Goal: Task Accomplishment & Management: Use online tool/utility

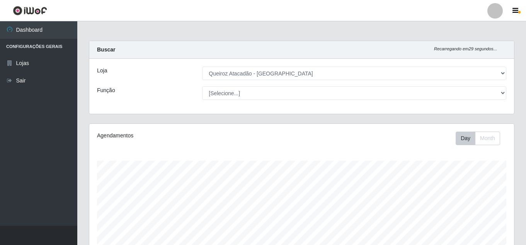
select select "225"
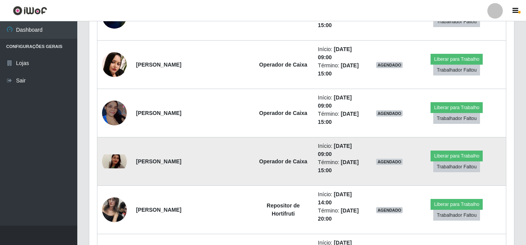
scroll to position [421, 0]
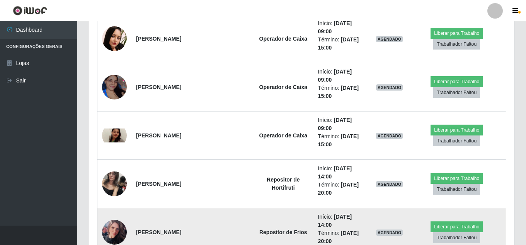
click at [120, 225] on img at bounding box center [114, 231] width 25 height 25
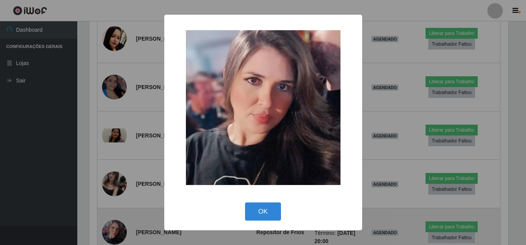
scroll to position [160, 421]
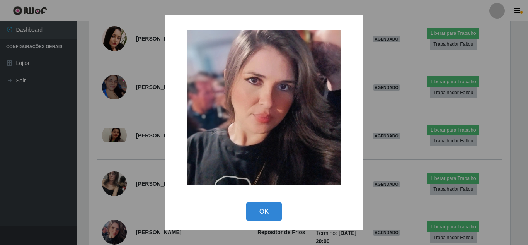
click at [104, 186] on div "× OK Cancel" at bounding box center [264, 122] width 528 height 245
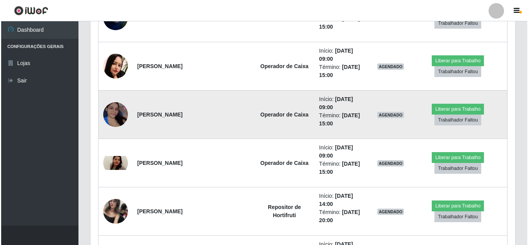
scroll to position [343, 0]
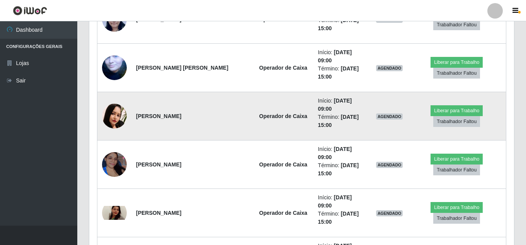
click at [114, 120] on img at bounding box center [114, 116] width 25 height 25
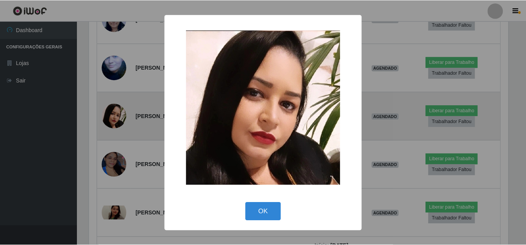
scroll to position [160, 421]
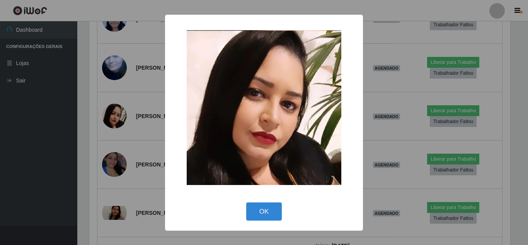
click at [99, 142] on div "× OK Cancel" at bounding box center [264, 122] width 528 height 245
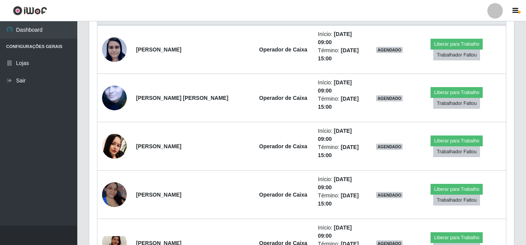
scroll to position [228, 0]
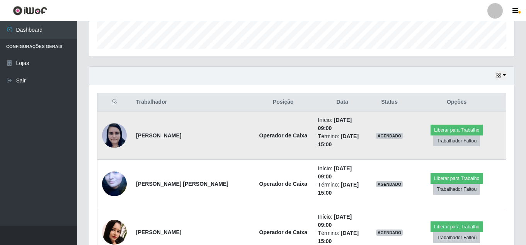
click at [121, 138] on img at bounding box center [114, 134] width 25 height 25
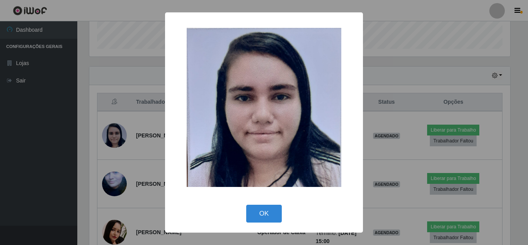
click at [121, 139] on div "× OK Cancel" at bounding box center [264, 122] width 528 height 245
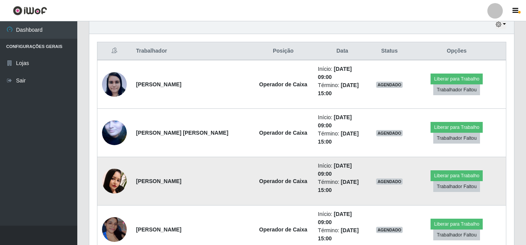
scroll to position [266, 0]
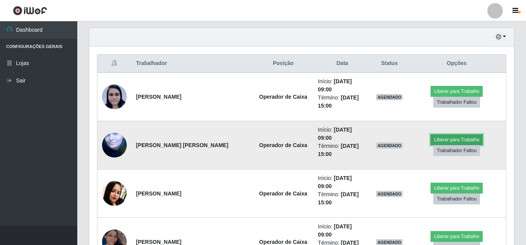
click at [450, 135] on button "Liberar para Trabalho" at bounding box center [456, 139] width 52 height 11
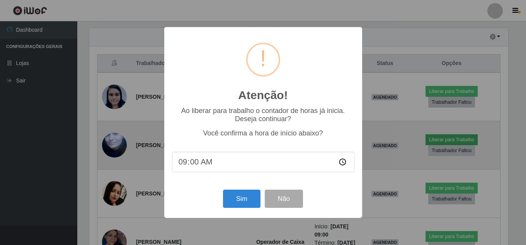
scroll to position [160, 421]
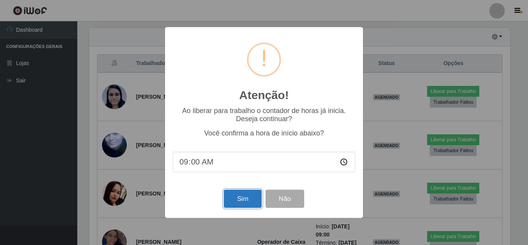
click at [243, 198] on button "Sim" at bounding box center [242, 198] width 37 height 18
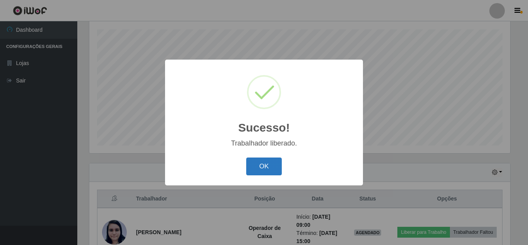
click at [273, 167] on button "OK" at bounding box center [264, 166] width 36 height 18
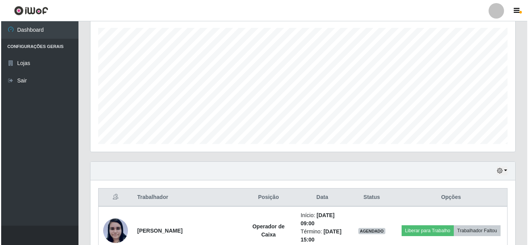
scroll to position [324, 0]
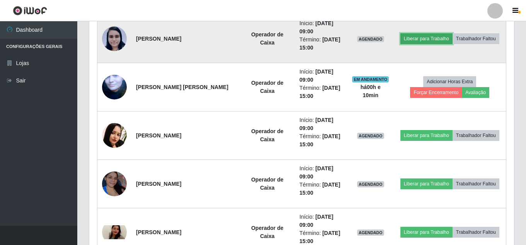
click at [416, 38] on button "Liberar para Trabalho" at bounding box center [426, 38] width 52 height 11
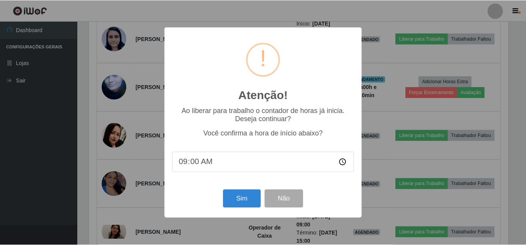
scroll to position [160, 421]
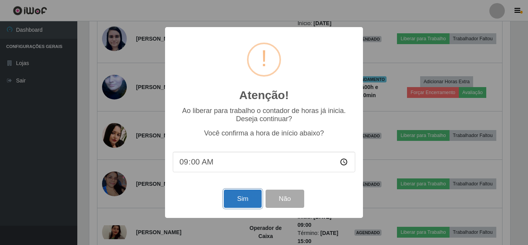
click at [240, 203] on button "Sim" at bounding box center [242, 198] width 37 height 18
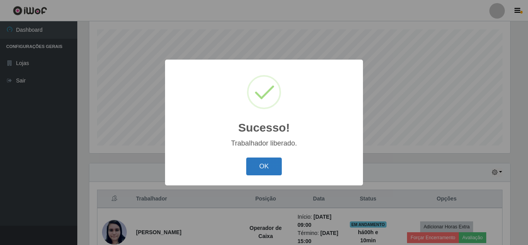
click at [268, 162] on button "OK" at bounding box center [264, 166] width 36 height 18
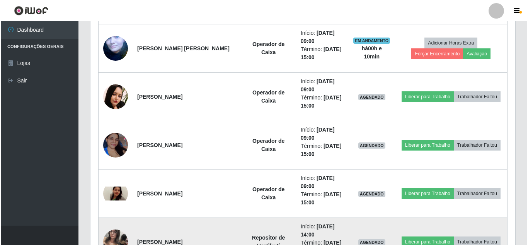
scroll to position [401, 0]
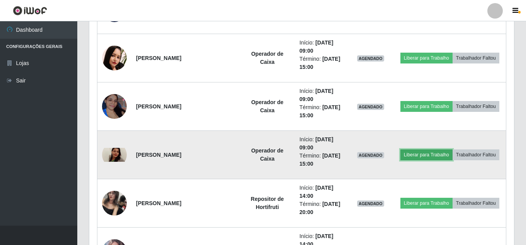
click at [428, 156] on button "Liberar para Trabalho" at bounding box center [426, 154] width 52 height 11
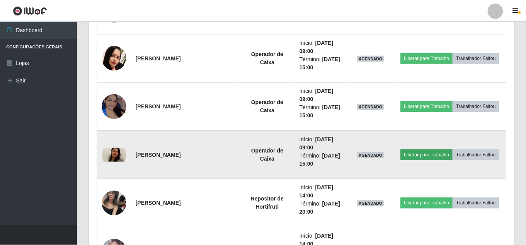
scroll to position [160, 421]
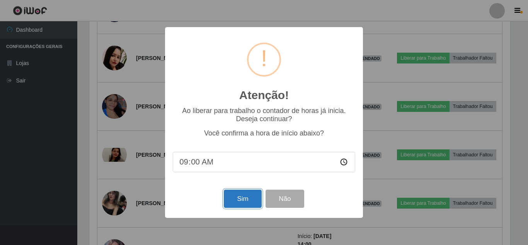
click at [250, 204] on button "Sim" at bounding box center [242, 198] width 37 height 18
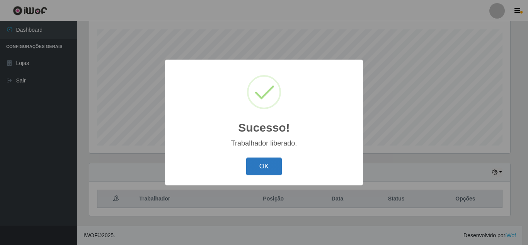
click at [267, 175] on button "OK" at bounding box center [264, 166] width 36 height 18
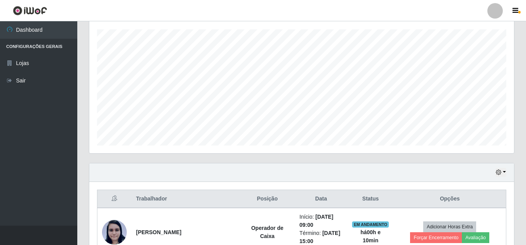
scroll to position [160, 425]
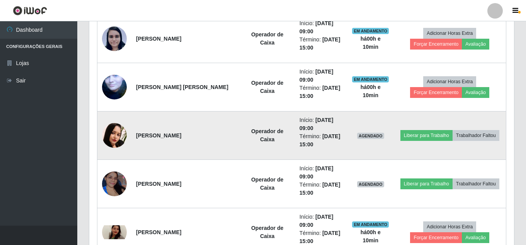
click at [122, 133] on img at bounding box center [114, 135] width 25 height 25
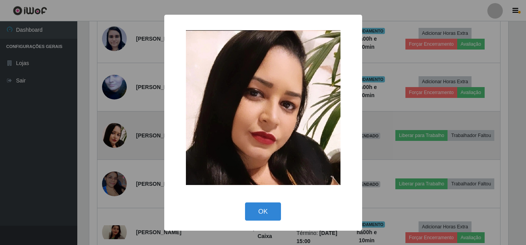
scroll to position [160, 421]
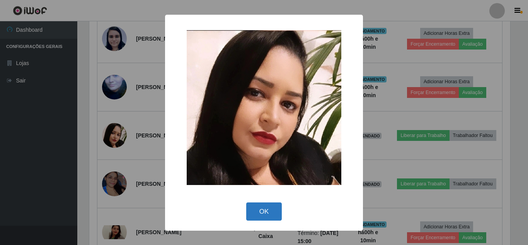
click at [255, 217] on button "OK" at bounding box center [264, 211] width 36 height 18
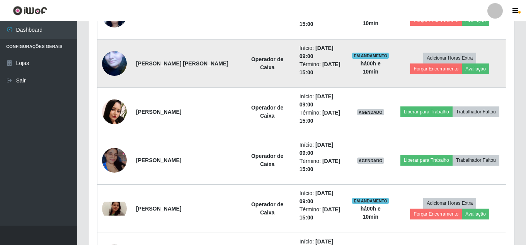
scroll to position [363, 0]
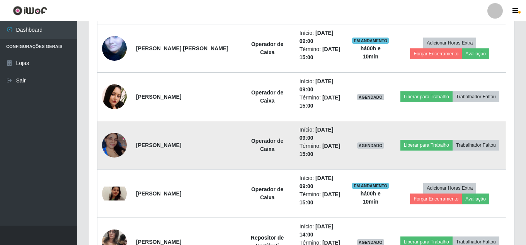
click at [110, 145] on img at bounding box center [114, 144] width 25 height 55
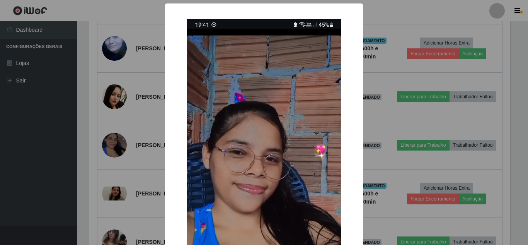
click at [136, 122] on div "× OK Cancel" at bounding box center [264, 122] width 528 height 245
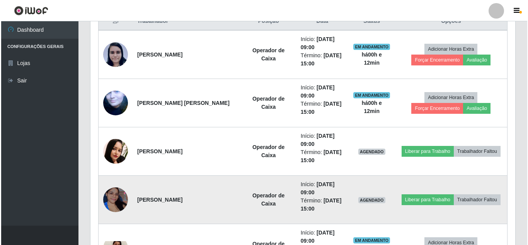
scroll to position [324, 0]
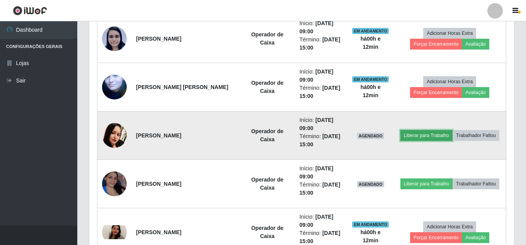
click at [417, 137] on button "Liberar para Trabalho" at bounding box center [426, 135] width 52 height 11
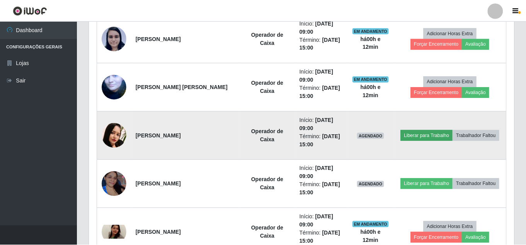
scroll to position [160, 421]
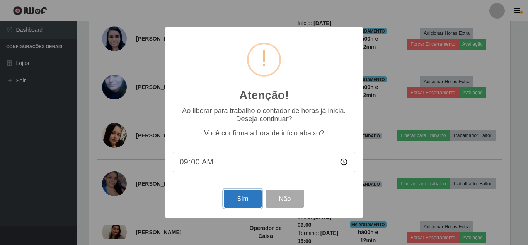
click at [242, 199] on button "Sim" at bounding box center [242, 198] width 37 height 18
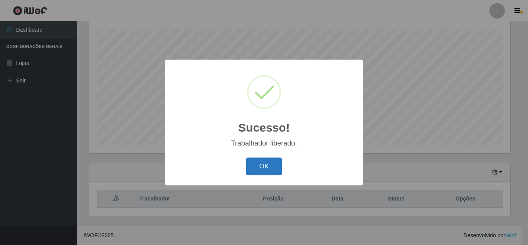
click at [266, 170] on button "OK" at bounding box center [264, 166] width 36 height 18
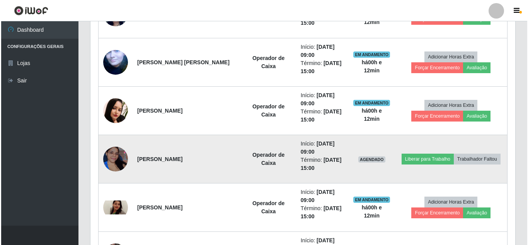
scroll to position [401, 0]
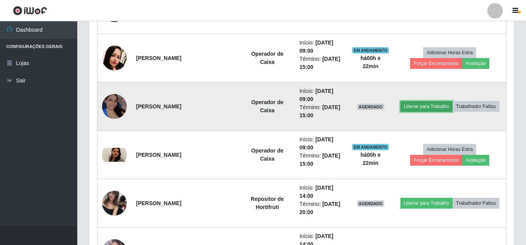
click at [414, 103] on button "Liberar para Trabalho" at bounding box center [426, 106] width 52 height 11
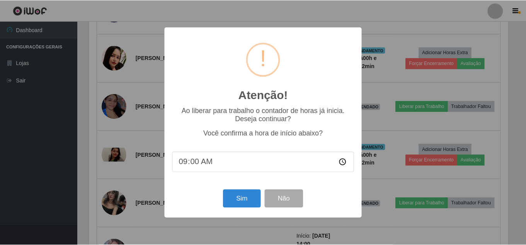
scroll to position [160, 421]
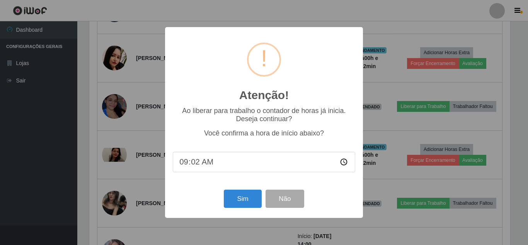
type input "09:22"
click at [246, 201] on button "Sim" at bounding box center [242, 198] width 37 height 18
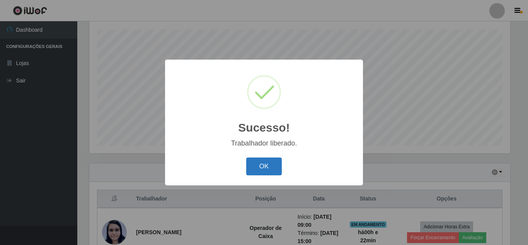
click at [263, 165] on button "OK" at bounding box center [264, 166] width 36 height 18
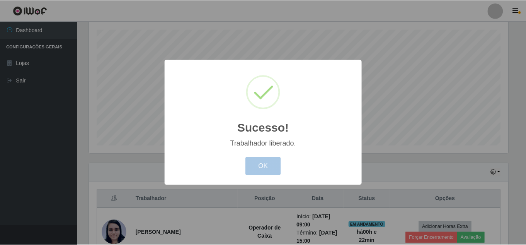
scroll to position [160, 425]
